Goal: Information Seeking & Learning: Learn about a topic

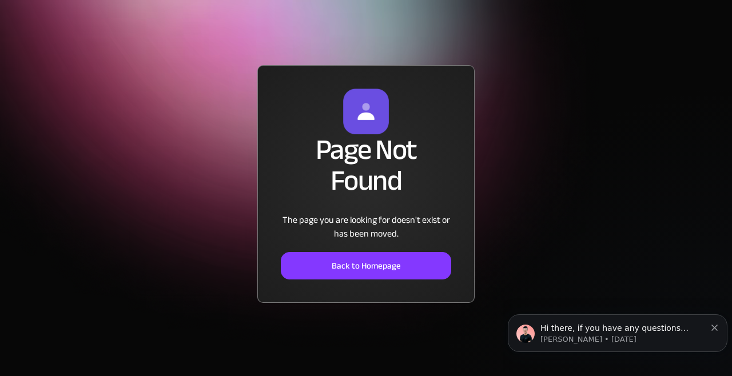
scroll to position [3, 0]
click at [417, 280] on link "Back to Homepage" at bounding box center [366, 265] width 170 height 27
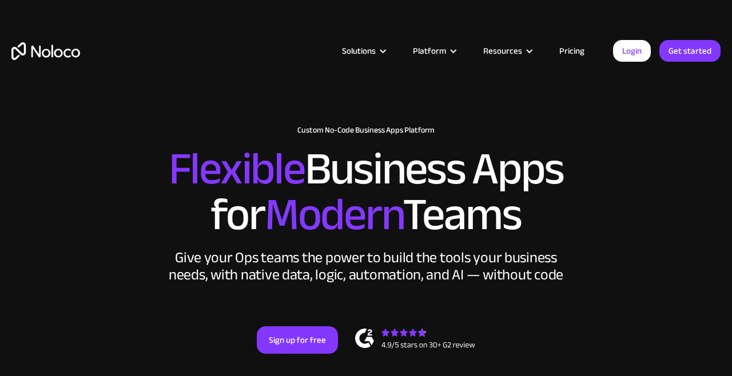
click at [558, 46] on link "Pricing" at bounding box center [572, 50] width 54 height 15
